Goal: Use online tool/utility

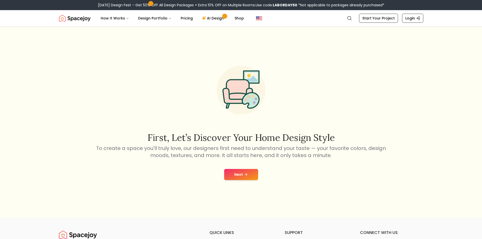
click at [241, 179] on button "Next" at bounding box center [241, 174] width 34 height 11
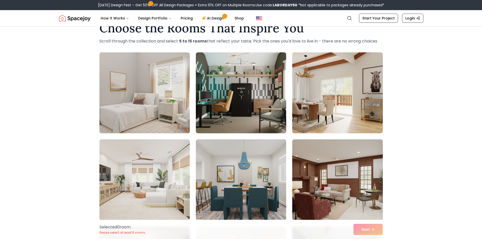
scroll to position [25, 0]
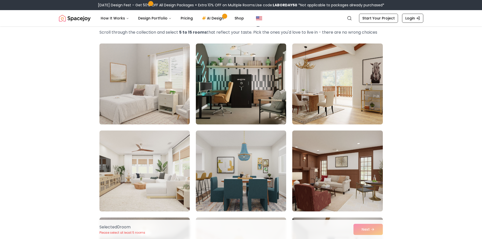
click at [147, 96] on img at bounding box center [144, 83] width 95 height 85
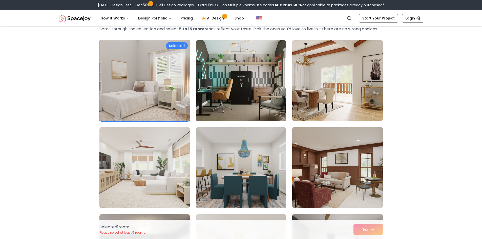
scroll to position [51, 0]
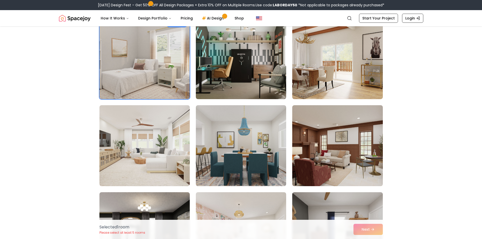
click at [375, 230] on div "Selected 1 room Please select at least 5 rooms Next" at bounding box center [240, 229] width 291 height 19
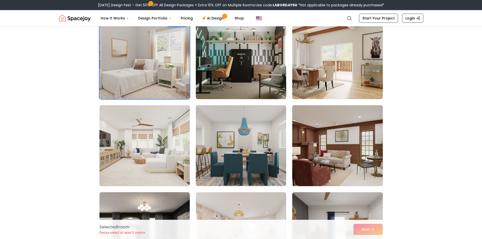
click at [325, 140] on img at bounding box center [337, 145] width 95 height 85
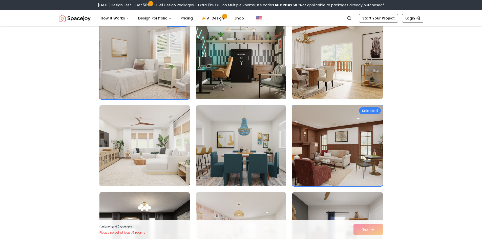
drag, startPoint x: 175, startPoint y: 140, endPoint x: 181, endPoint y: 120, distance: 21.3
click at [175, 140] on img at bounding box center [144, 145] width 95 height 85
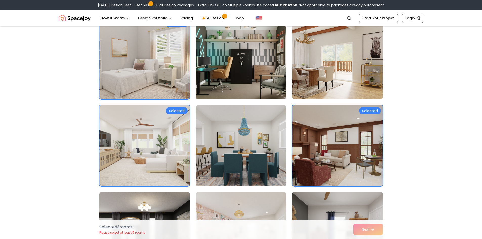
click at [239, 80] on img at bounding box center [240, 58] width 95 height 85
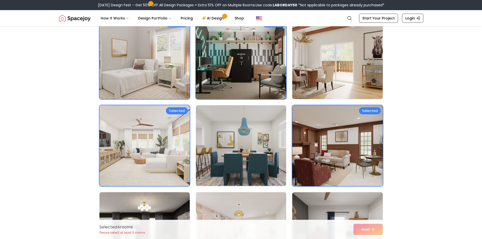
click at [307, 77] on img at bounding box center [337, 58] width 95 height 85
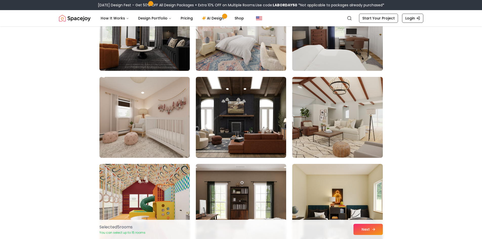
click at [371, 232] on button "Next" at bounding box center [367, 229] width 29 height 11
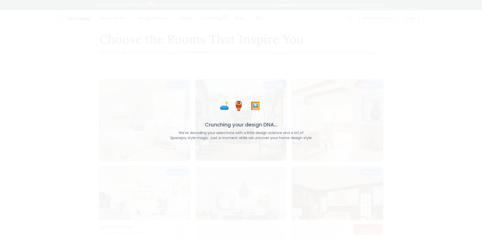
scroll to position [0, 0]
